Goal: Task Accomplishment & Management: Manage account settings

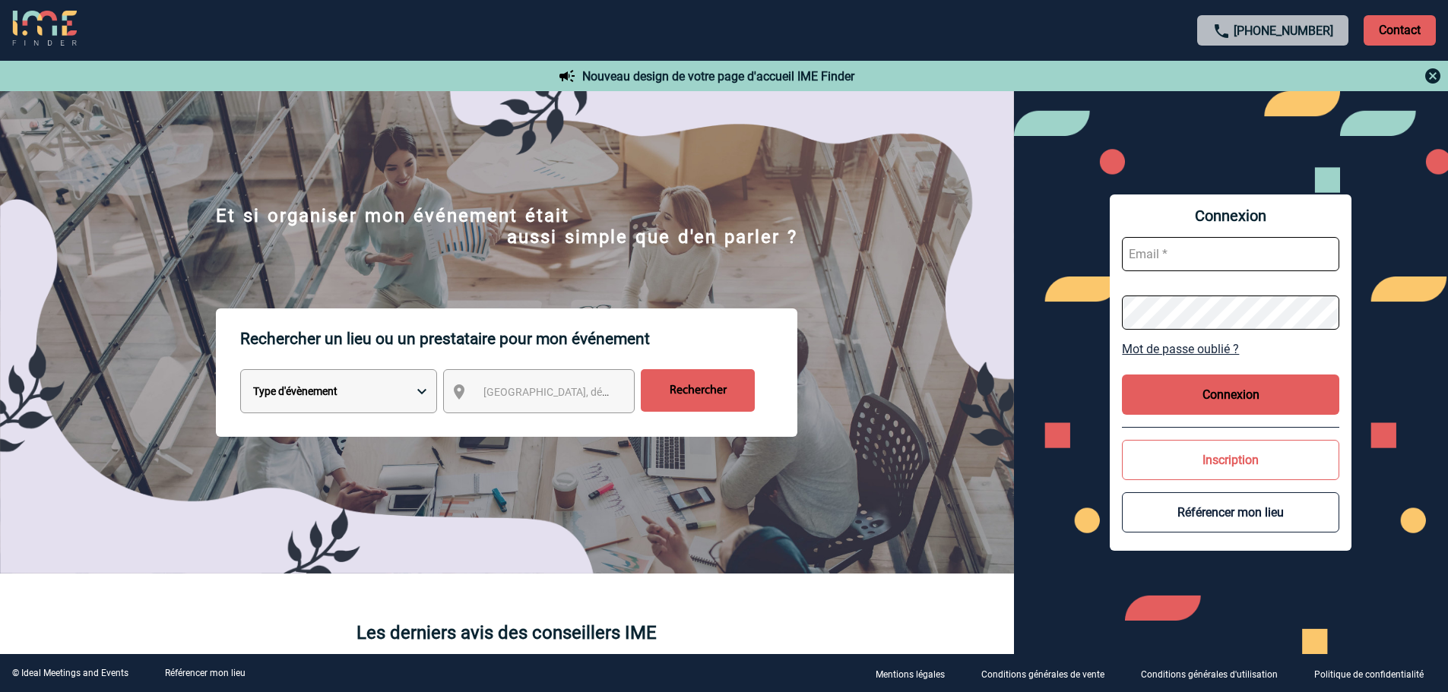
type input "partenariats@ime-groupe.com"
click at [1219, 406] on button "Connexion" at bounding box center [1230, 395] width 217 height 40
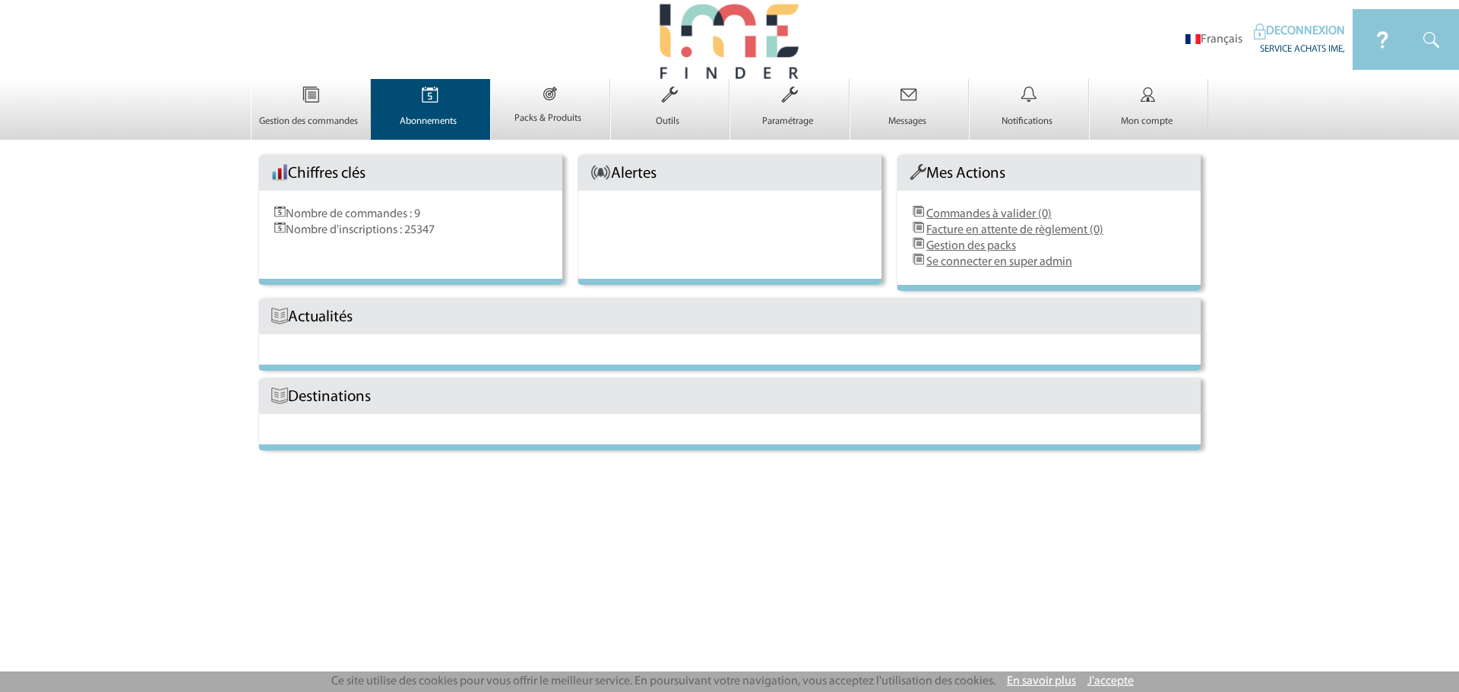
click at [411, 108] on img at bounding box center [430, 95] width 62 height 32
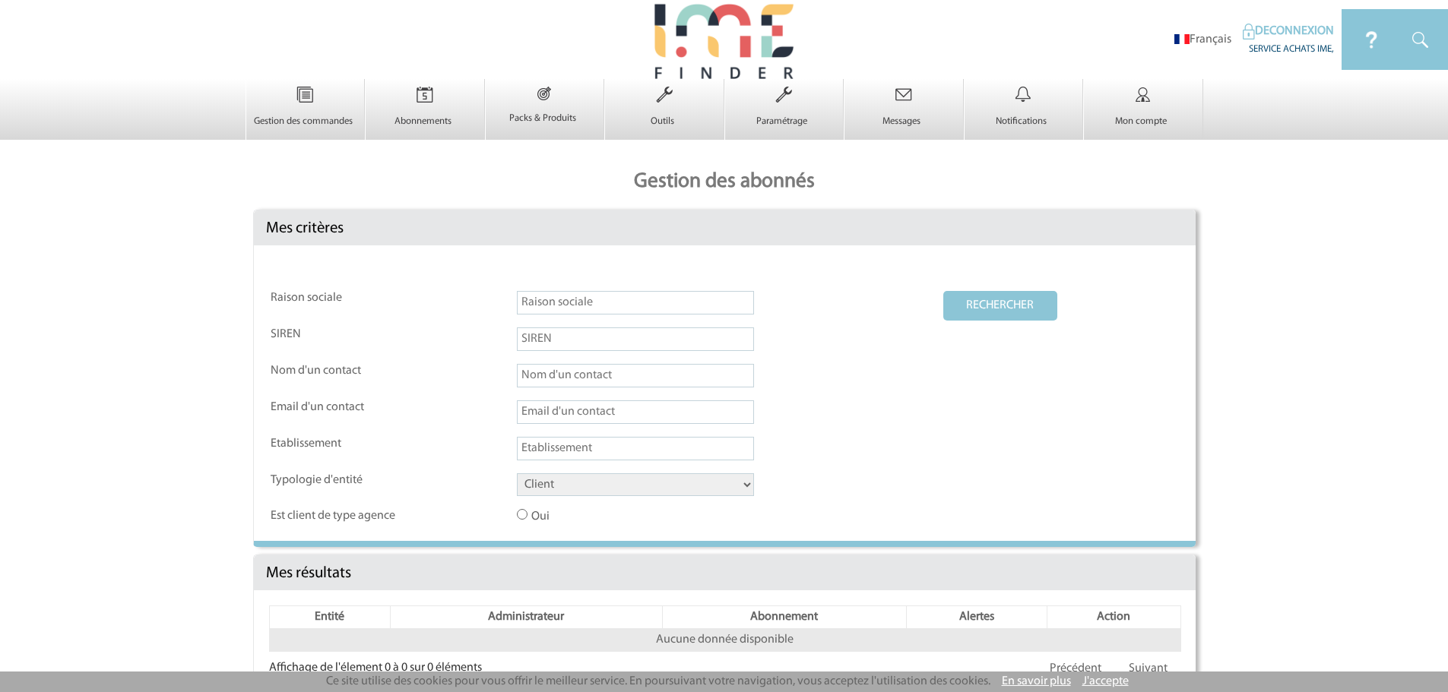
click at [560, 301] on input "text" at bounding box center [635, 303] width 237 height 24
type input "[PERSON_NAME] [GEOGRAPHIC_DATA]"
click at [571, 481] on select "Client Fournisseur Agence Promoteur Genius Backoffice" at bounding box center [635, 485] width 237 height 23
select select "FOURNISSEUR"
click at [517, 474] on select "Client Fournisseur Agence Promoteur Genius Backoffice" at bounding box center [635, 485] width 237 height 23
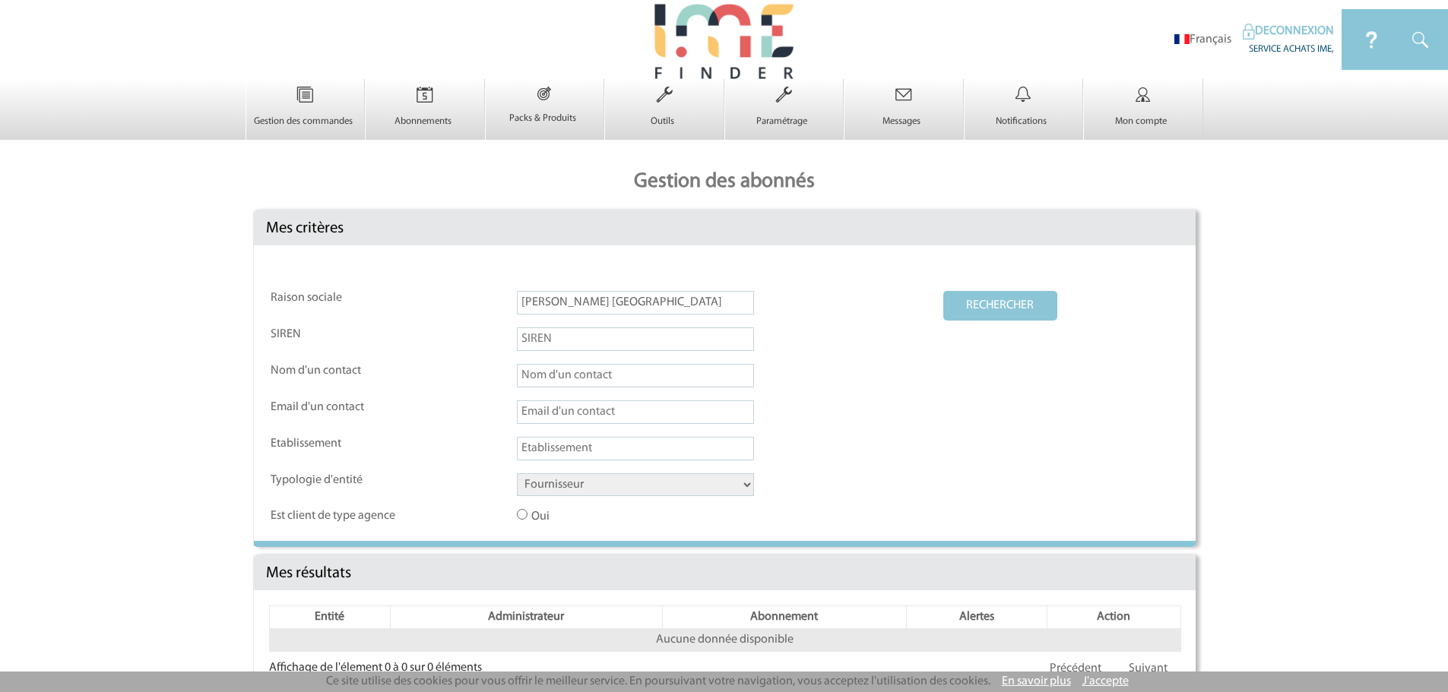
click at [999, 302] on button "RECHERCHER" at bounding box center [1000, 306] width 114 height 30
click at [980, 312] on button "RECHERCHER" at bounding box center [1000, 306] width 114 height 30
click at [554, 305] on input "[PERSON_NAME] [GEOGRAPHIC_DATA]" at bounding box center [635, 303] width 237 height 24
type input "[PERSON_NAME]"
click at [1004, 306] on button "RECHERCHER" at bounding box center [1000, 306] width 114 height 30
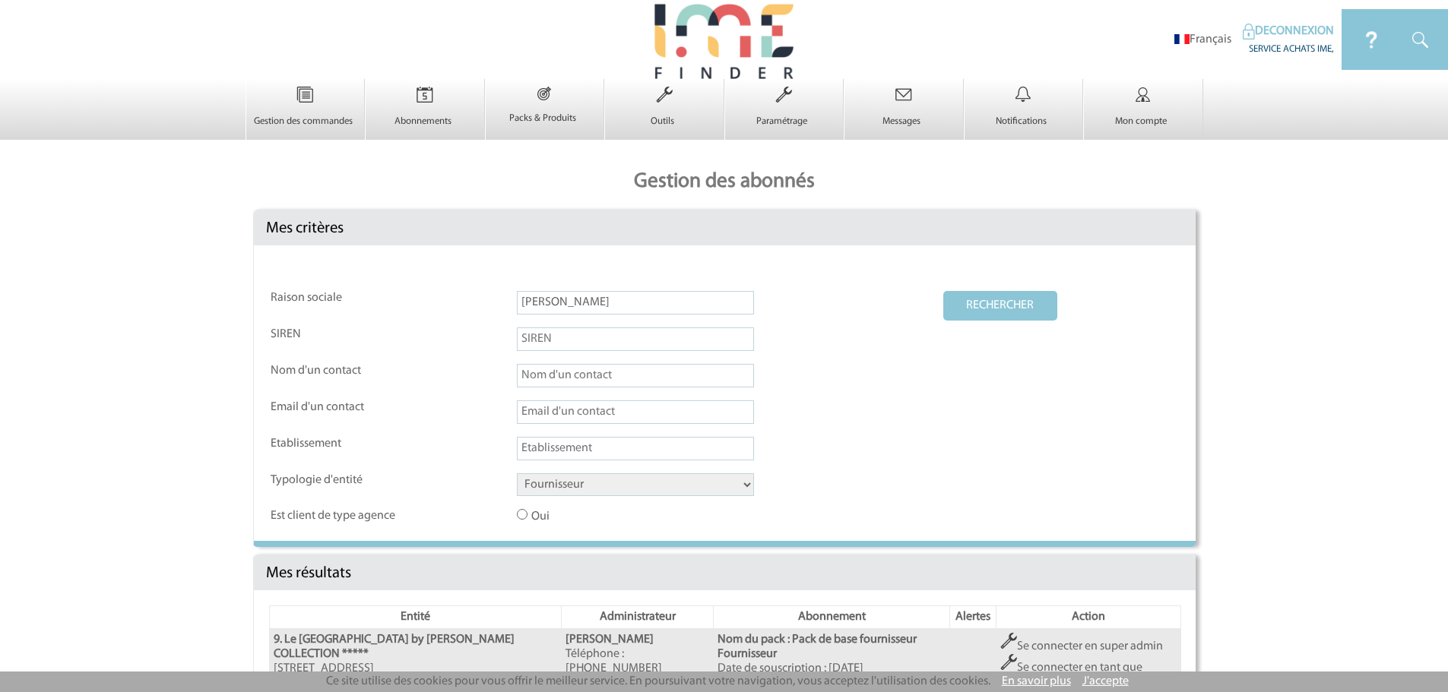
click at [599, 416] on input "text" at bounding box center [635, 413] width 237 height 24
click at [943, 291] on button "RECHERCHER" at bounding box center [1000, 306] width 114 height 30
click at [1006, 303] on button "RECHERCHER" at bounding box center [1000, 306] width 114 height 30
drag, startPoint x: 561, startPoint y: 304, endPoint x: 372, endPoint y: 306, distance: 188.5
click at [372, 306] on tr "Raison sociale [PERSON_NAME] RECHERCHER" at bounding box center [725, 308] width 908 height 35
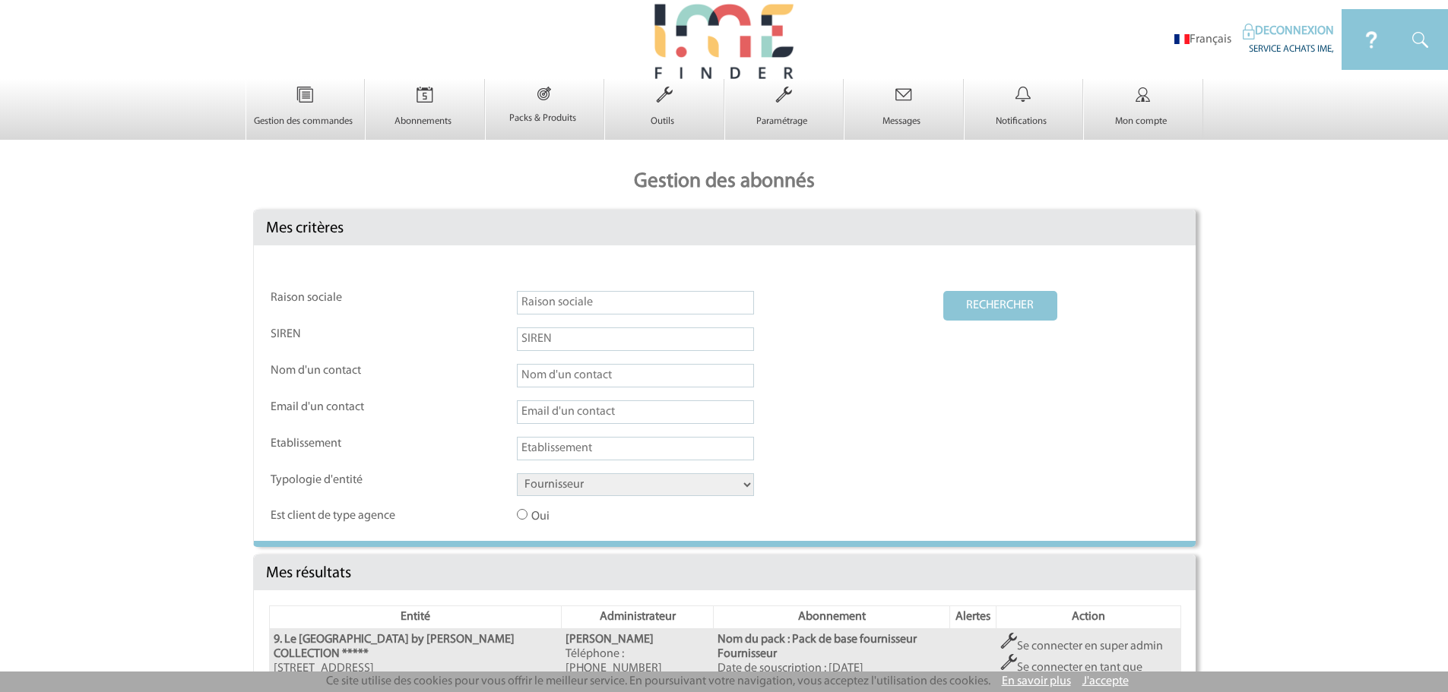
click at [1018, 302] on button "RECHERCHER" at bounding box center [1000, 306] width 114 height 30
click at [855, 350] on td at bounding box center [729, 345] width 425 height 35
click at [983, 292] on button "RECHERCHER" at bounding box center [1000, 306] width 114 height 30
click at [596, 409] on input "text" at bounding box center [635, 413] width 237 height 24
click at [626, 415] on input "text" at bounding box center [635, 413] width 237 height 24
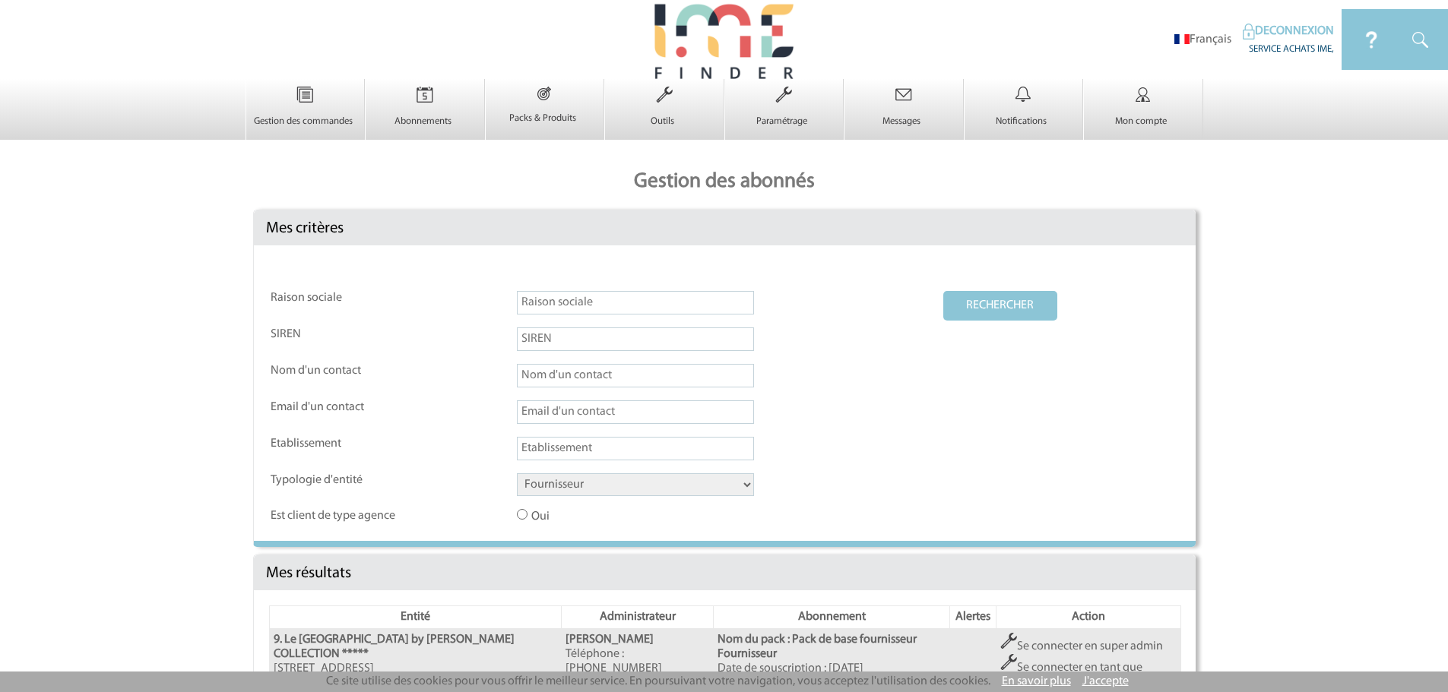
click at [604, 402] on input "text" at bounding box center [635, 413] width 237 height 24
paste input "[EMAIL_ADDRESS][PERSON_NAME][DOMAIN_NAME]"
type input "[EMAIL_ADDRESS][PERSON_NAME][DOMAIN_NAME]"
click at [989, 315] on button "RECHERCHER" at bounding box center [1000, 306] width 114 height 30
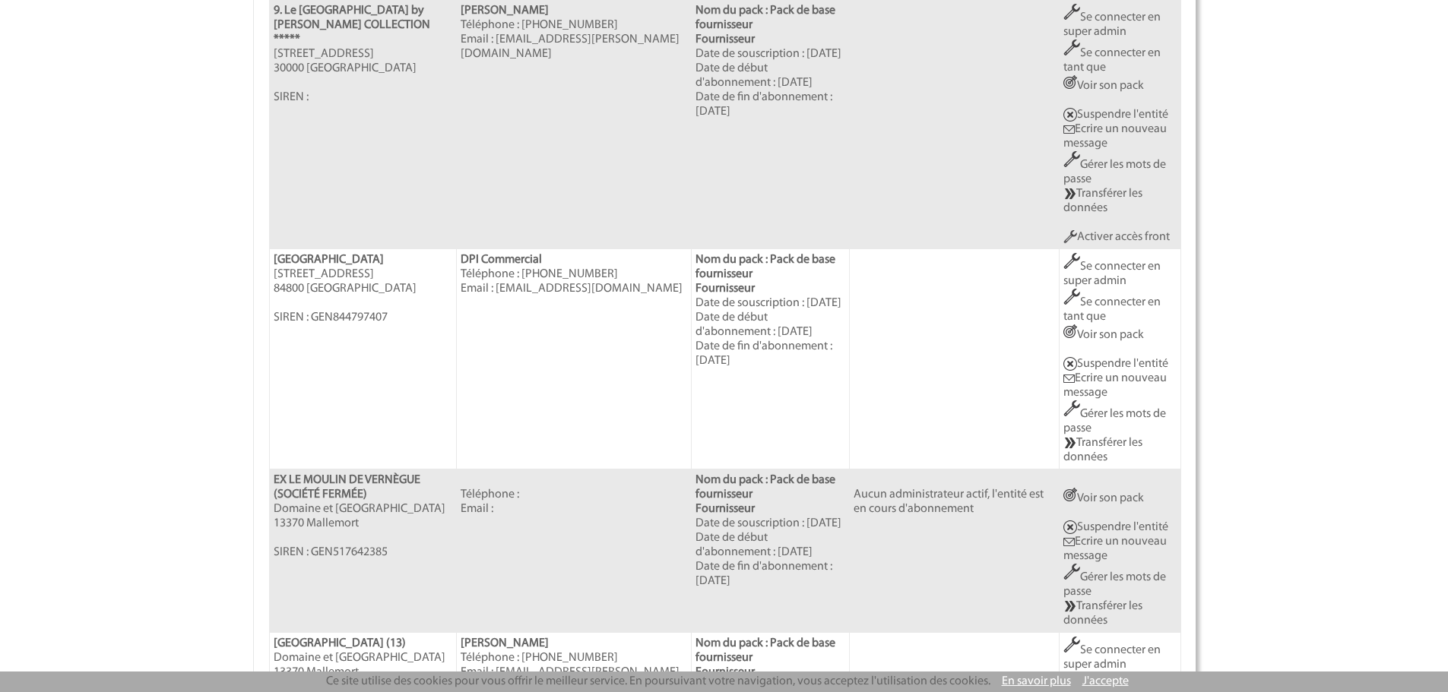
scroll to position [684, 0]
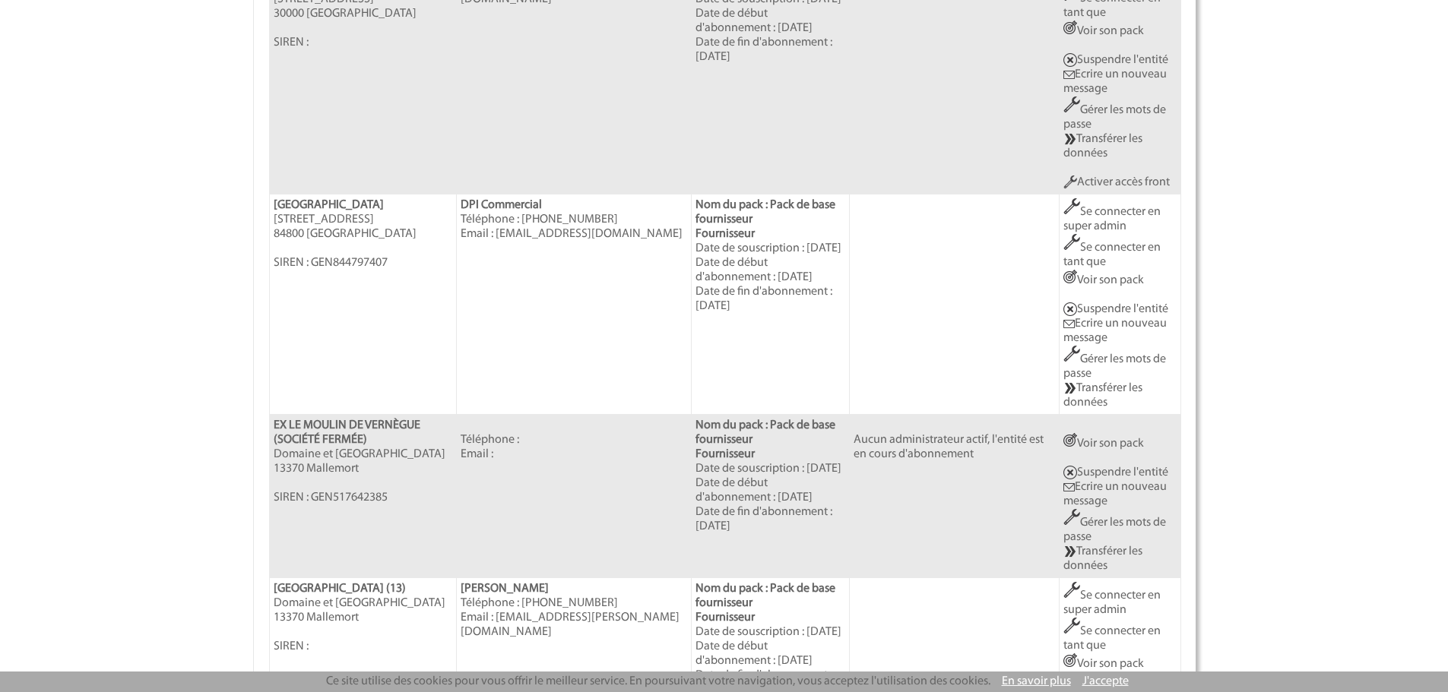
click at [1116, 211] on link "Se connecter en super admin" at bounding box center [1111, 219] width 97 height 27
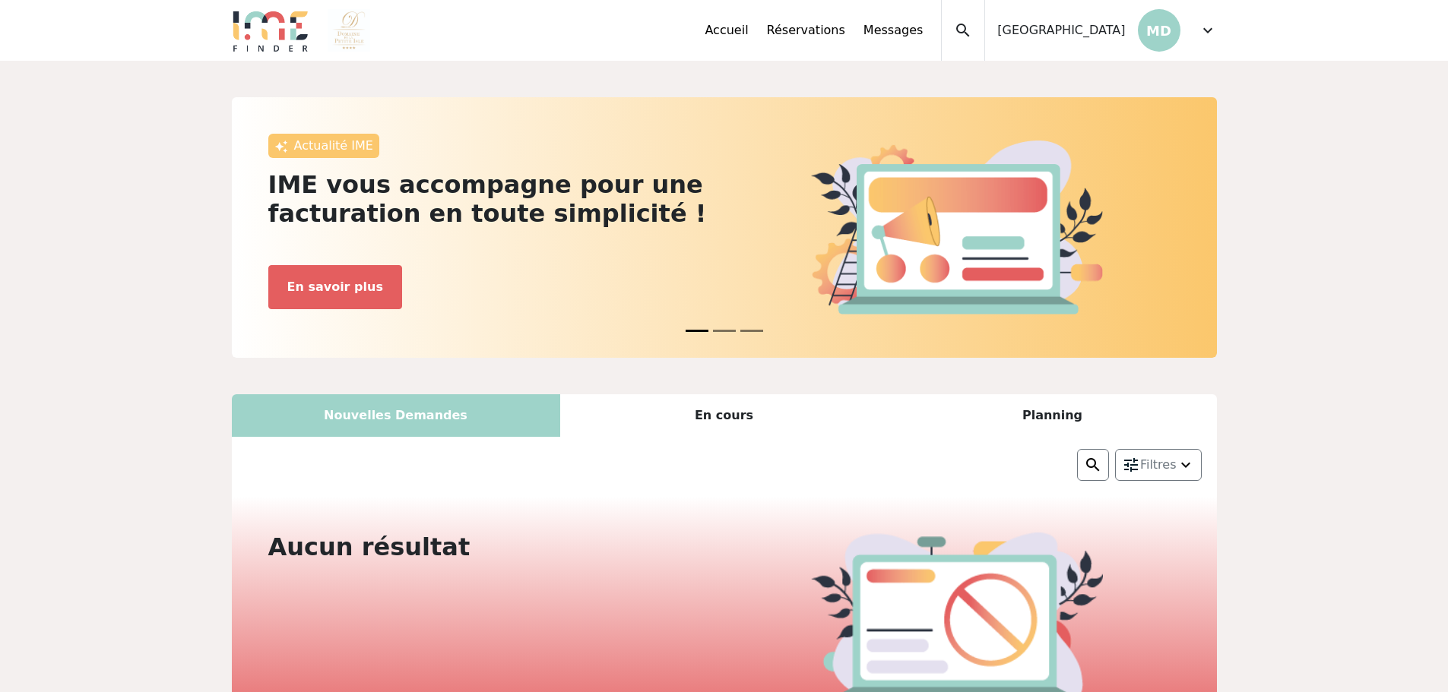
click at [1203, 24] on span "expand_more" at bounding box center [1208, 30] width 18 height 18
